Goal: Find specific page/section: Find specific page/section

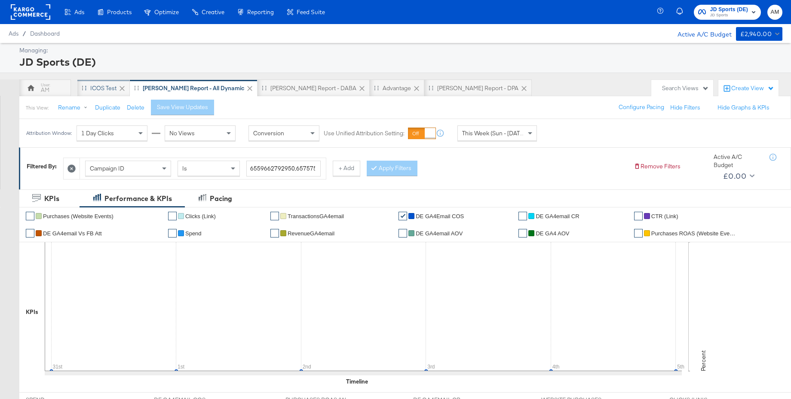
click at [111, 85] on div "iCOS Test" at bounding box center [103, 88] width 26 height 8
